Goal: Task Accomplishment & Management: Use online tool/utility

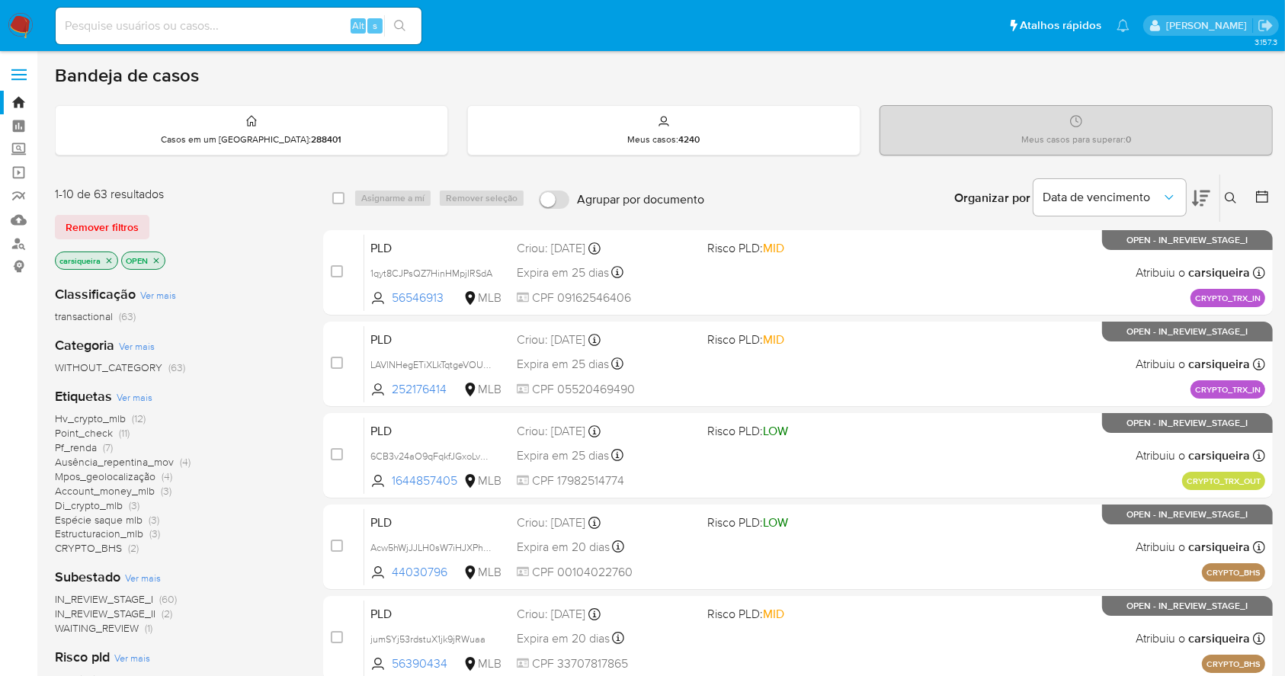
click at [18, 27] on img at bounding box center [21, 26] width 26 height 26
click at [121, 396] on span "Ver mais" at bounding box center [135, 397] width 36 height 14
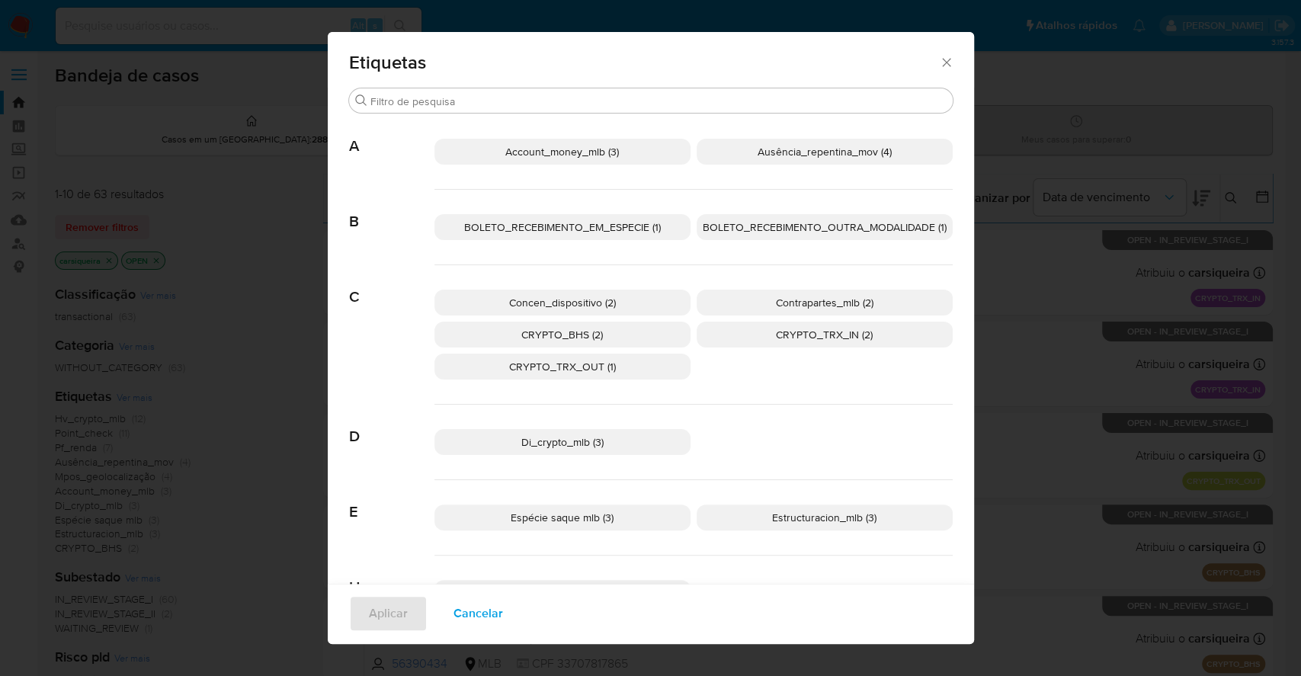
click at [939, 56] on icon "Fechar" at bounding box center [946, 62] width 15 height 15
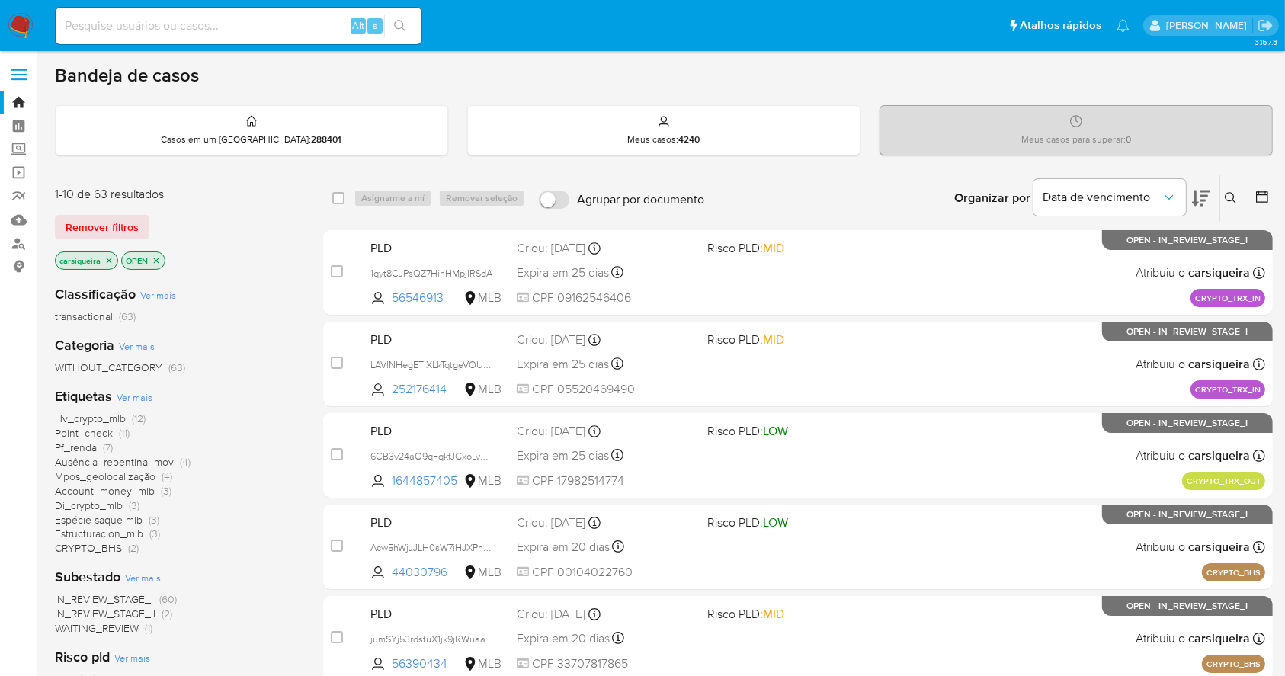
click at [110, 253] on p "carsiqueira" at bounding box center [87, 260] width 62 height 17
click at [110, 261] on icon "close-filter" at bounding box center [108, 260] width 9 height 9
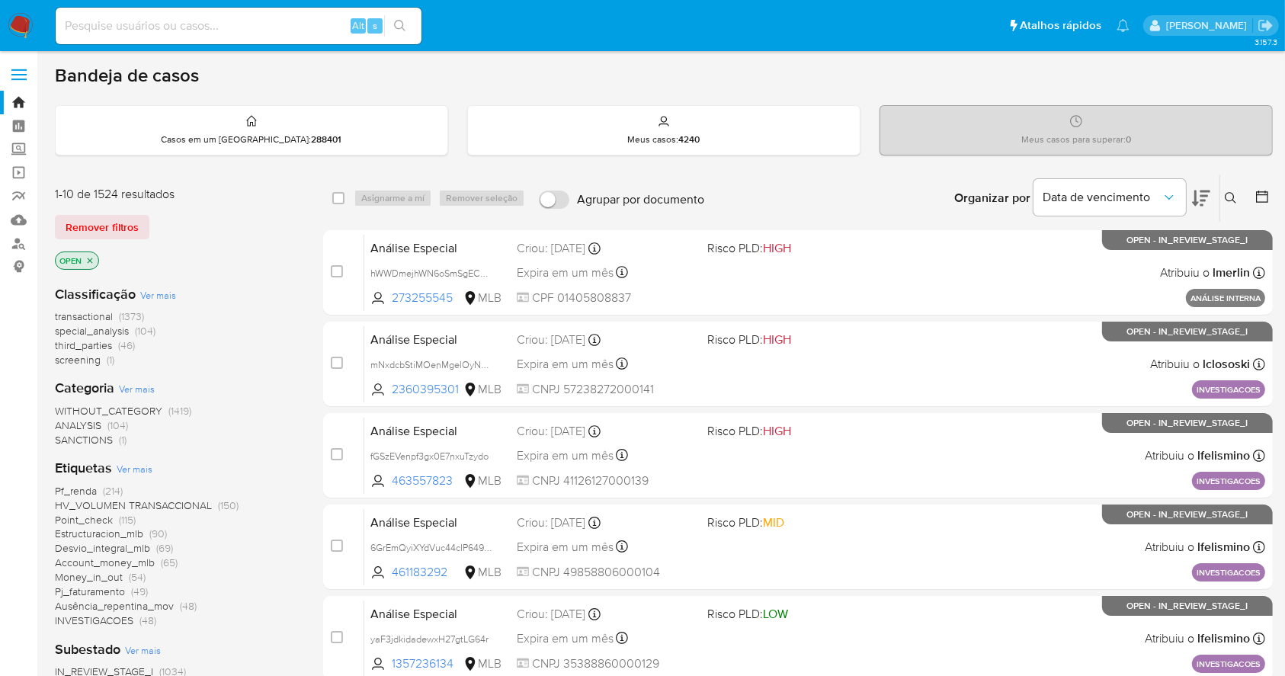
click at [306, 636] on div "1-10 de 1524 resultados Remover filtros OPEN Classificação Ver mais transaction…" at bounding box center [664, 684] width 1218 height 1020
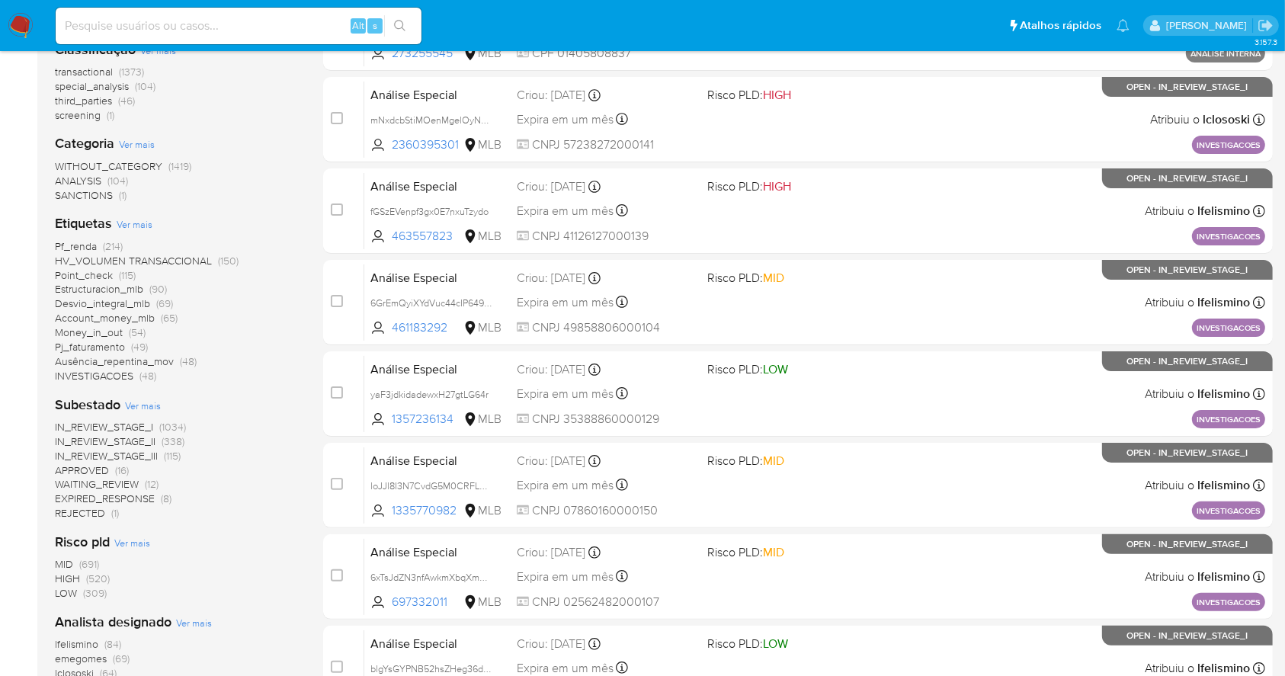
scroll to position [447, 0]
